Goal: Transaction & Acquisition: Purchase product/service

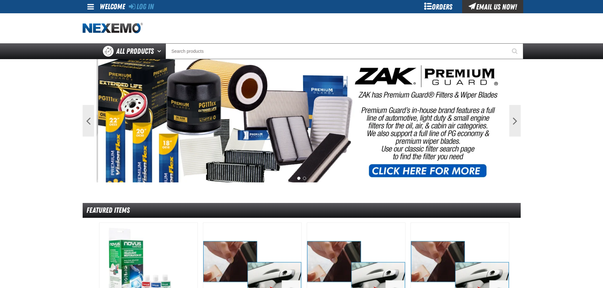
click at [446, 9] on div "Orders" at bounding box center [437, 6] width 47 height 13
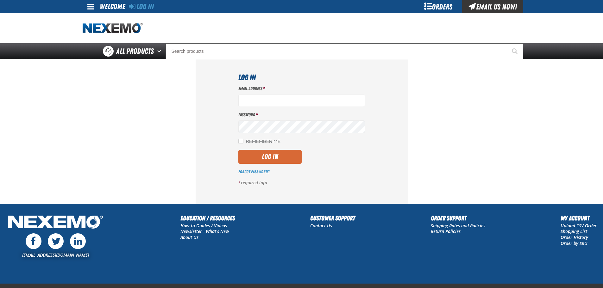
type input "[EMAIL_ADDRESS][DOMAIN_NAME]"
click at [287, 161] on button "Log In" at bounding box center [269, 157] width 63 height 14
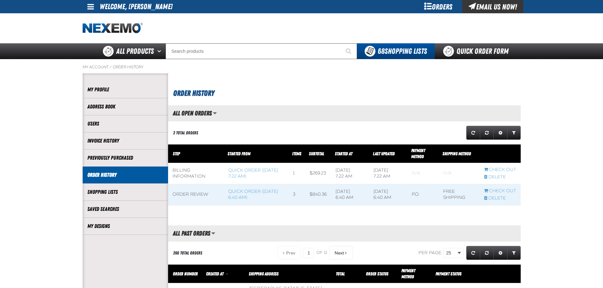
scroll to position [0, 0]
click at [470, 53] on link "Quick Order Form" at bounding box center [477, 51] width 86 height 16
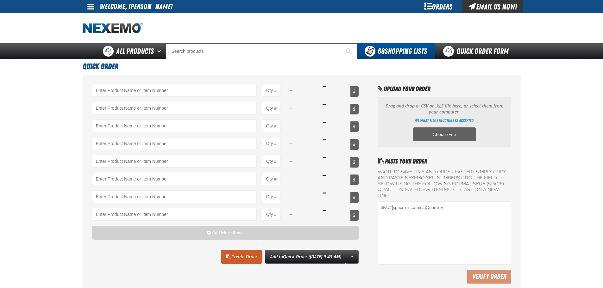
drag, startPoint x: 67, startPoint y: 77, endPoint x: 76, endPoint y: 79, distance: 9.6
click at [67, 77] on main "Quick Order -- -- -- -- -- -- -- -- Add More Rows Clear All Create Order" at bounding box center [301, 177] width 603 height 237
click at [122, 92] on input "Product" at bounding box center [174, 90] width 165 height 13
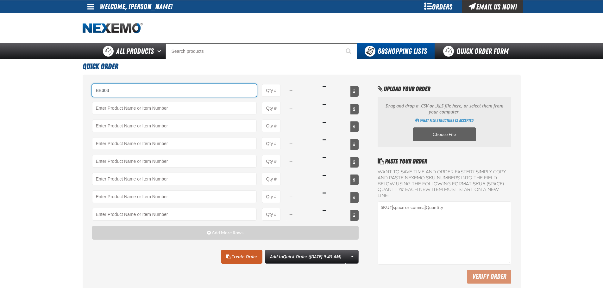
drag, startPoint x: 166, startPoint y: 94, endPoint x: 83, endPoint y: 94, distance: 82.9
click at [83, 94] on div "BB303 EZ-EZ273-MAINT-B - MAINT. B EZ-EZ273-ROADSIDEB - ROADSIDE B EZ-EZ467-PRE-…" at bounding box center [302, 186] width 438 height 222
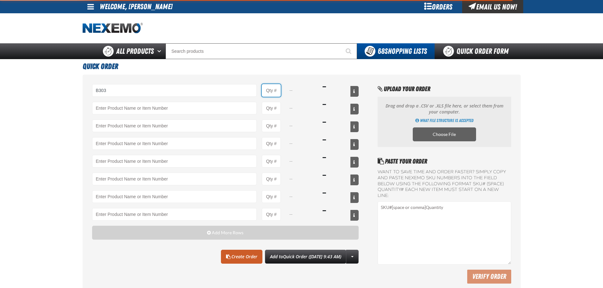
type input "B303 - Battery Service Kit - Cleaner &amp; Protector - ZAK Products"
type input "1"
select select "kit"
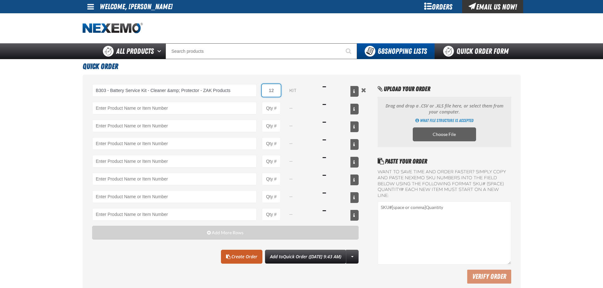
type input "12"
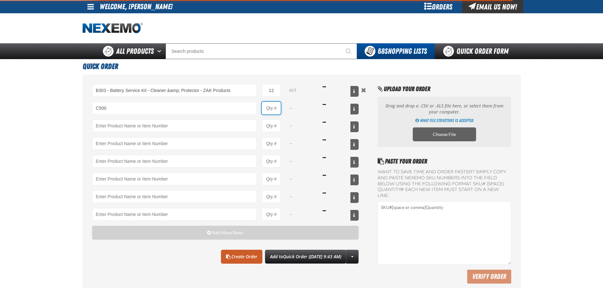
type input "C500 - Synthetic Engine Oil Booster - ZAK Products"
type input "1"
select select "bottle"
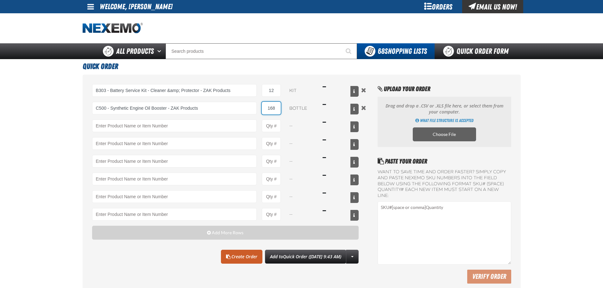
type input "168"
click at [277, 91] on input "12" at bounding box center [271, 90] width 19 height 13
type input "24"
click at [233, 272] on div "B303 - Battery Service Kit - Cleaner &amp; Protector - ZAK Products EZ-EZ273-MA…" at bounding box center [225, 184] width 267 height 200
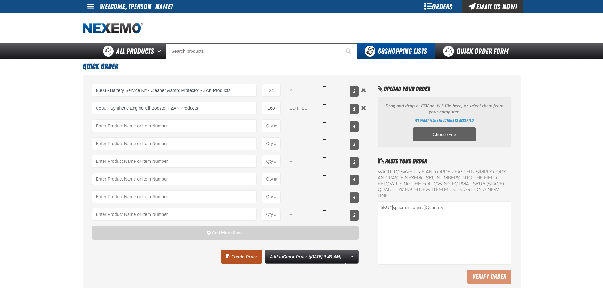
click at [226, 256] on span at bounding box center [228, 257] width 4 height 4
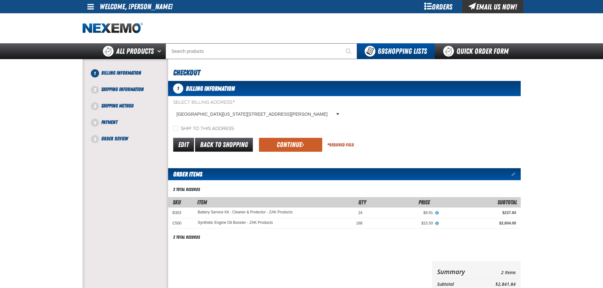
click at [216, 132] on label "Ship to this address" at bounding box center [203, 129] width 61 height 6
click at [178, 131] on input "Ship to this address" at bounding box center [175, 128] width 5 height 5
checkbox input "true"
click at [263, 142] on button "Continue" at bounding box center [290, 145] width 63 height 14
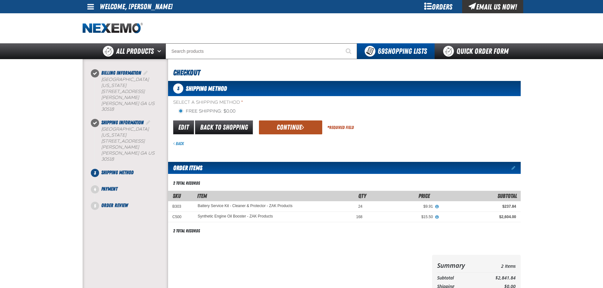
click at [279, 134] on button "Continue" at bounding box center [290, 128] width 63 height 14
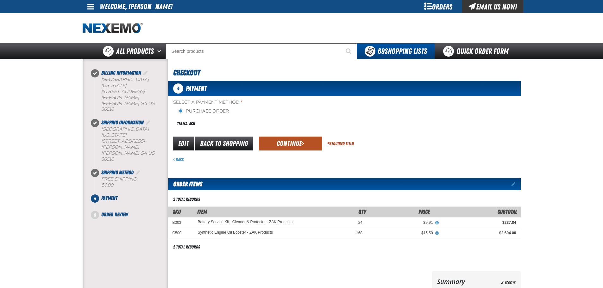
click at [280, 144] on button "Continue" at bounding box center [290, 144] width 63 height 14
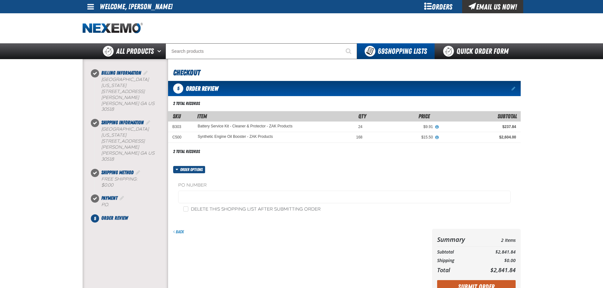
click at [208, 205] on fieldset "PO Number" at bounding box center [344, 194] width 332 height 24
click at [238, 186] on label "PO Number" at bounding box center [344, 185] width 332 height 6
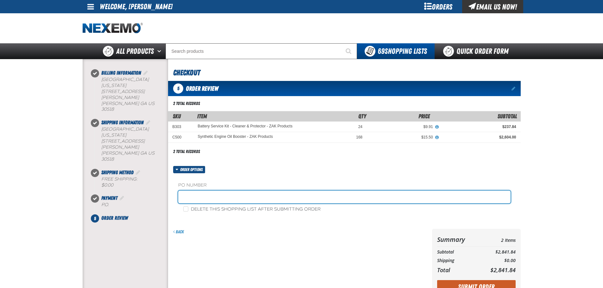
drag, startPoint x: 238, startPoint y: 186, endPoint x: 237, endPoint y: 193, distance: 7.1
click at [237, 192] on input "text" at bounding box center [344, 197] width 332 height 13
click at [229, 199] on input "text" at bounding box center [344, 197] width 332 height 13
type input "ST0815"
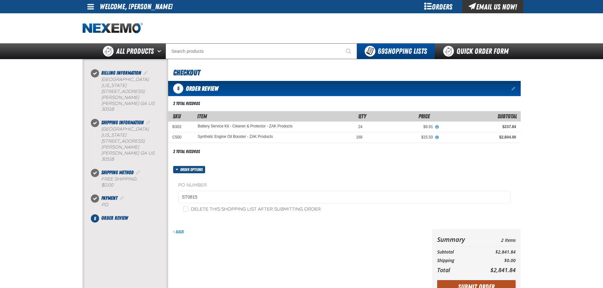
click at [473, 285] on button "Submit Order" at bounding box center [476, 287] width 78 height 14
